Goal: Complete application form

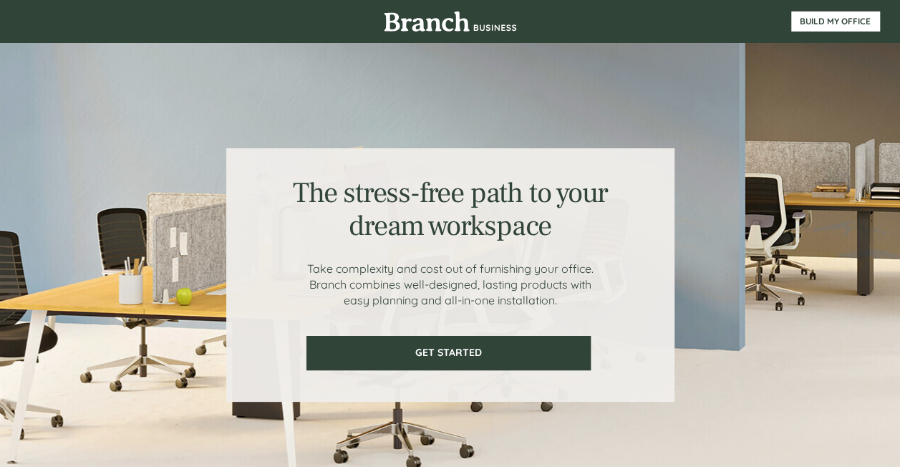
scroll to position [247, 0]
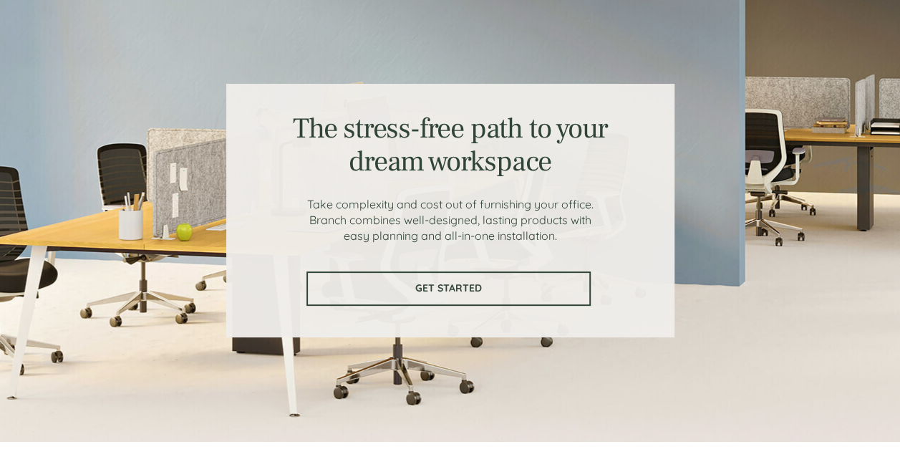
click at [404, 288] on span "GET STARTED" at bounding box center [448, 288] width 281 height 12
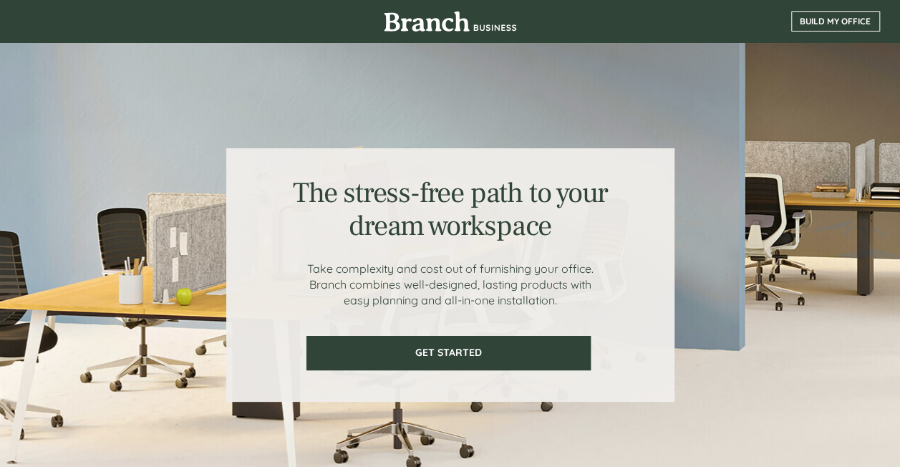
click at [829, 15] on link "BUILD MY OFFICE" at bounding box center [835, 21] width 89 height 20
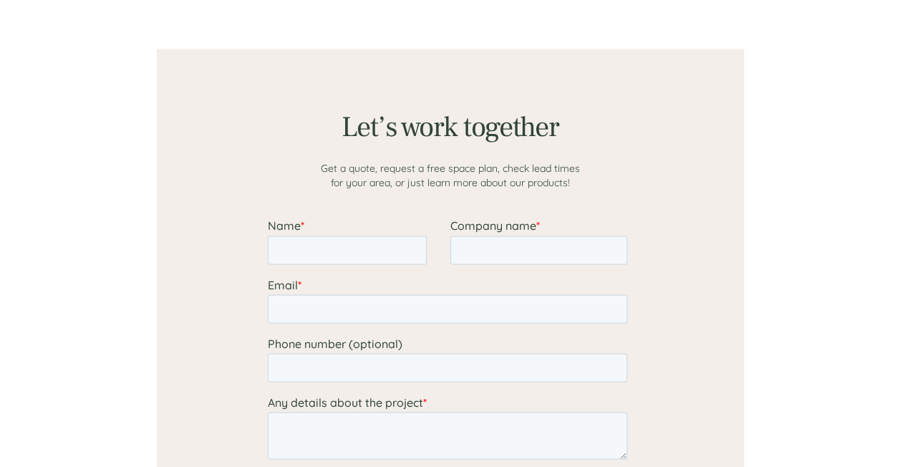
scroll to position [1118, 0]
click at [359, 248] on input "Name *" at bounding box center [346, 251] width 159 height 29
click at [499, 246] on input "Company name *" at bounding box center [538, 251] width 177 height 29
click at [347, 248] on input "[PERSON_NAME]" at bounding box center [346, 251] width 159 height 29
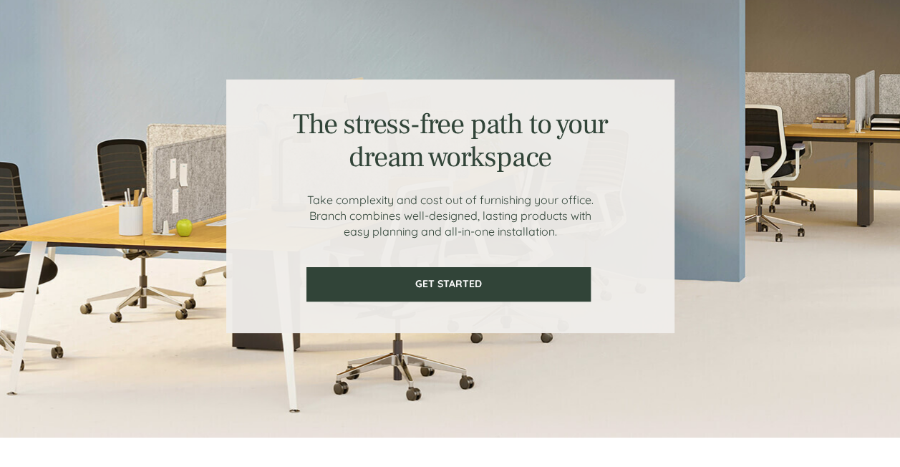
scroll to position [64, 0]
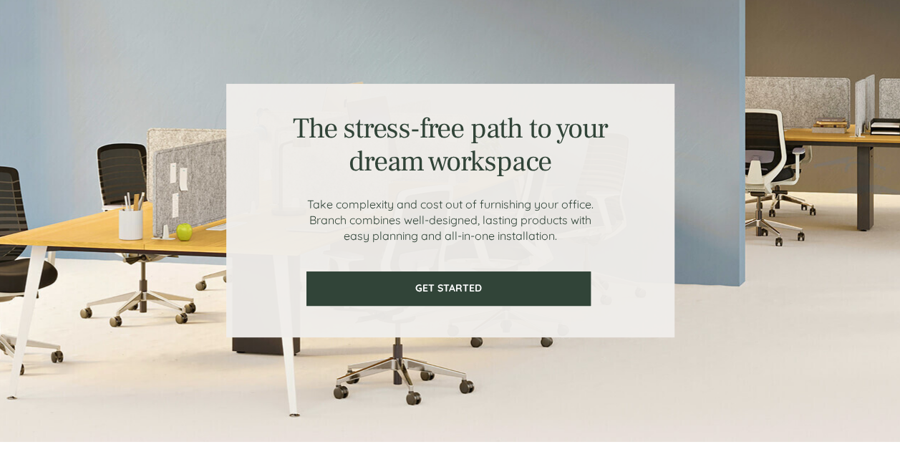
type input "[PERSON_NAME]"
